Goal: Task Accomplishment & Management: Use online tool/utility

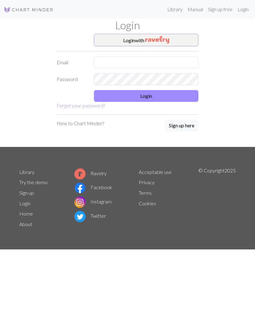
click at [177, 42] on button "Login with" at bounding box center [146, 40] width 104 height 12
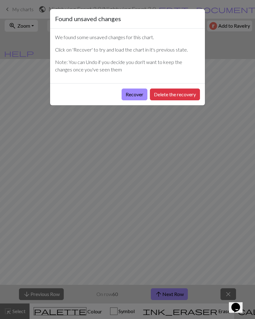
click at [135, 99] on button "Recover" at bounding box center [134, 94] width 26 height 12
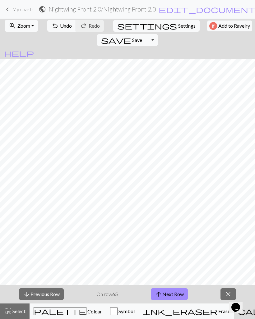
click at [25, 26] on span "Zoom" at bounding box center [23, 26] width 13 height 6
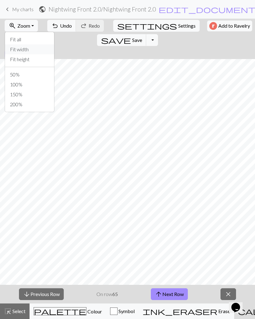
click at [29, 46] on button "Fit width" at bounding box center [29, 49] width 49 height 10
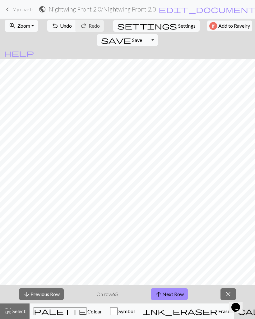
scroll to position [286, 0]
click at [24, 28] on span "Zoom" at bounding box center [23, 26] width 13 height 6
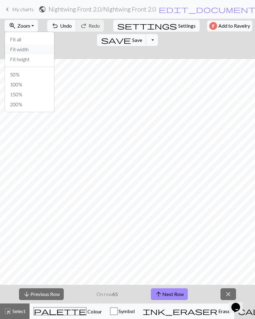
click at [30, 49] on button "Fit width" at bounding box center [29, 49] width 49 height 10
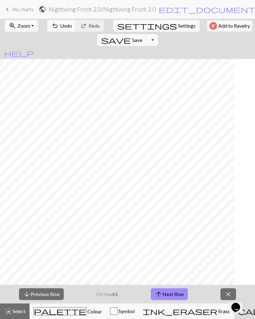
scroll to position [229, 152]
click at [146, 34] on button "save Save Save" at bounding box center [121, 40] width 49 height 12
click at [21, 10] on div "Chart saved" at bounding box center [127, 12] width 255 height 25
click at [28, 7] on span "My charts" at bounding box center [22, 9] width 21 height 6
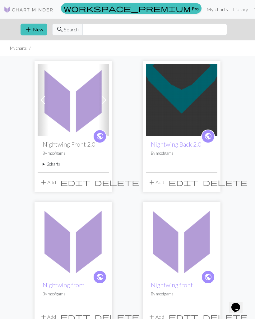
click at [181, 147] on link "Nightwing Back 2.0" at bounding box center [176, 144] width 50 height 7
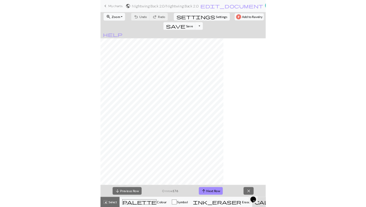
scroll to position [202, 108]
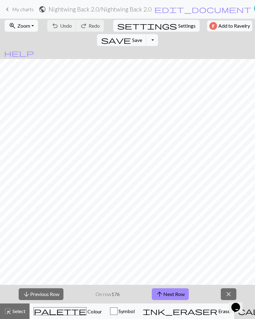
click at [16, 5] on link "keyboard_arrow_left My charts" at bounding box center [19, 9] width 30 height 11
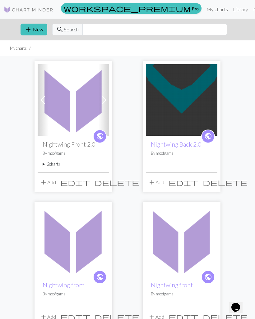
click at [62, 100] on img at bounding box center [73, 99] width 71 height 71
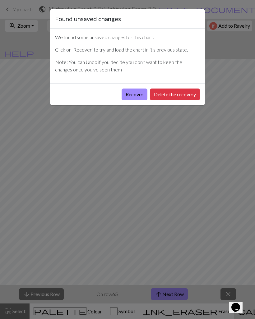
click at [134, 95] on button "Recover" at bounding box center [134, 94] width 26 height 12
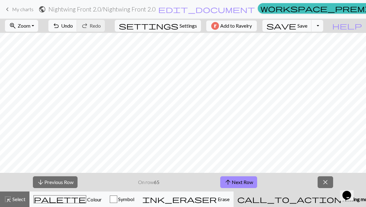
click at [35, 21] on button "zoom_in Zoom Zoom" at bounding box center [21, 26] width 33 height 12
click at [47, 48] on button "Fit width" at bounding box center [29, 49] width 49 height 10
click at [247, 182] on button "arrow_upward Next Row" at bounding box center [238, 182] width 37 height 12
click at [242, 180] on button "arrow_upward Next Row" at bounding box center [238, 182] width 37 height 12
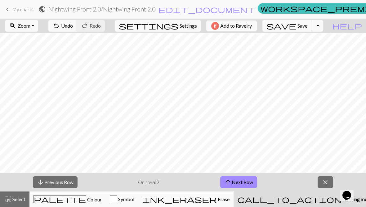
click at [242, 177] on button "arrow_upward Next Row" at bounding box center [238, 182] width 37 height 12
click at [234, 178] on button "arrow_upward Next Row" at bounding box center [238, 182] width 37 height 12
click at [234, 179] on button "arrow_upward Next Row" at bounding box center [238, 182] width 37 height 12
click at [240, 182] on button "arrow_upward Next Row" at bounding box center [238, 182] width 37 height 12
click at [242, 183] on button "arrow_upward Next Row" at bounding box center [238, 182] width 37 height 12
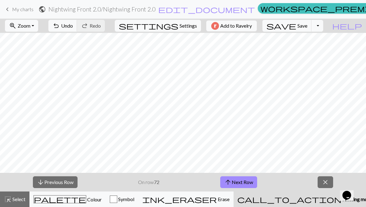
click at [243, 185] on button "arrow_upward Next Row" at bounding box center [238, 182] width 37 height 12
click at [232, 187] on button "arrow_upward Next Row" at bounding box center [238, 182] width 37 height 12
click at [238, 181] on button "arrow_upward Next Row" at bounding box center [238, 182] width 37 height 12
click at [238, 186] on button "arrow_upward Next Row" at bounding box center [238, 182] width 37 height 12
click at [235, 181] on button "arrow_upward Next Row" at bounding box center [238, 182] width 37 height 12
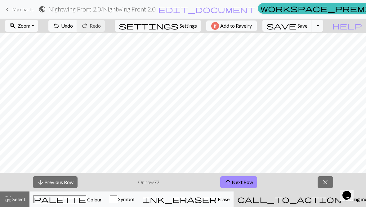
click at [239, 184] on button "arrow_upward Next Row" at bounding box center [238, 182] width 37 height 12
